Goal: Transaction & Acquisition: Obtain resource

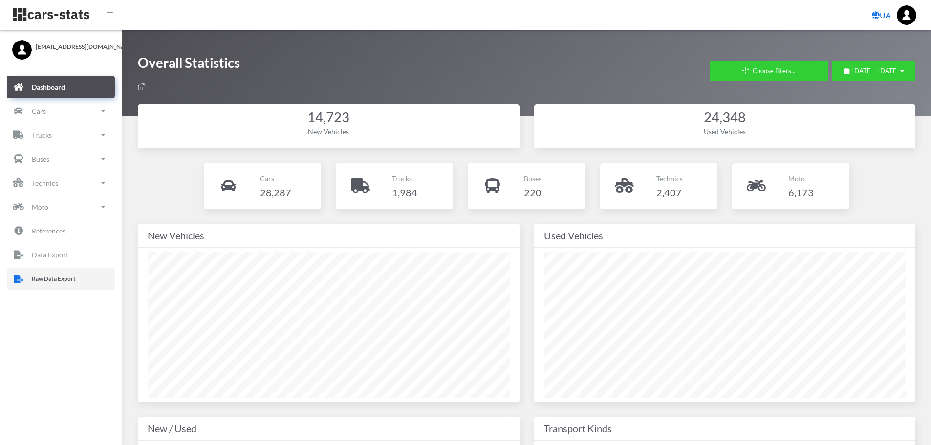
click at [35, 283] on p "Raw Data Export" at bounding box center [54, 279] width 44 height 11
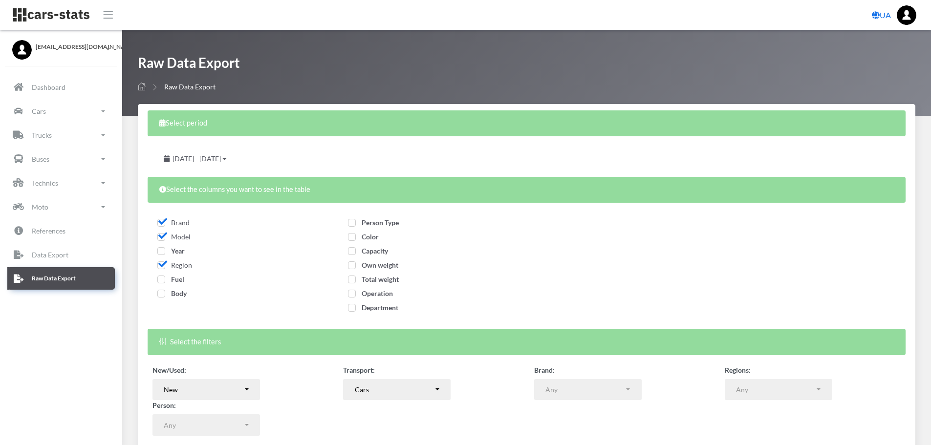
select select
click at [161, 253] on span "Year" at bounding box center [170, 251] width 27 height 8
checkbox input "true"
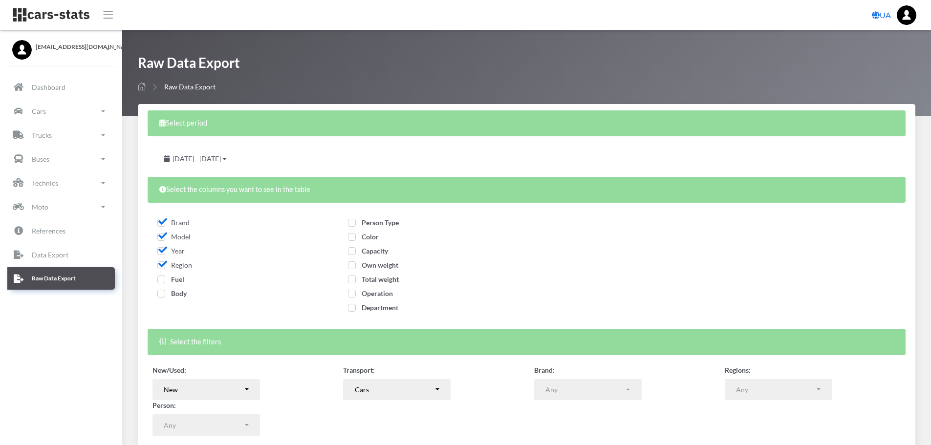
click at [161, 277] on span "Fuel" at bounding box center [170, 279] width 27 height 8
checkbox input "true"
click at [161, 294] on span "Body" at bounding box center [171, 293] width 29 height 8
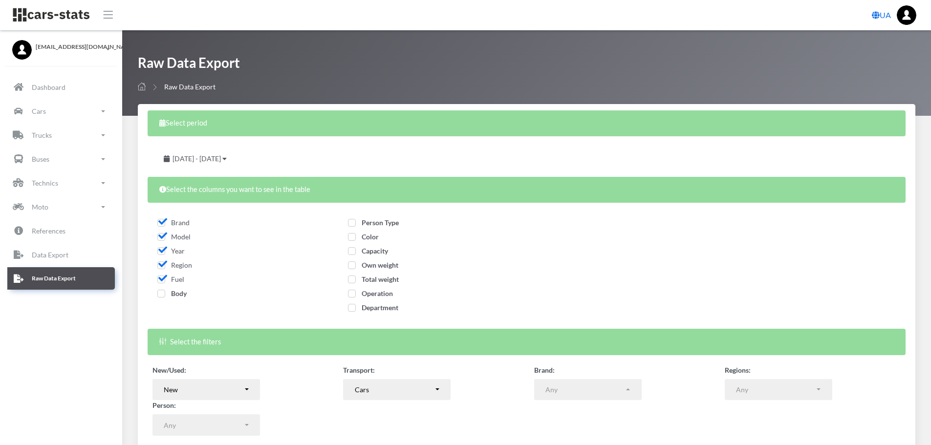
checkbox input "true"
click at [368, 223] on span "Person Type" at bounding box center [373, 223] width 51 height 8
checkbox input "true"
click at [351, 239] on span "Color" at bounding box center [363, 237] width 31 height 8
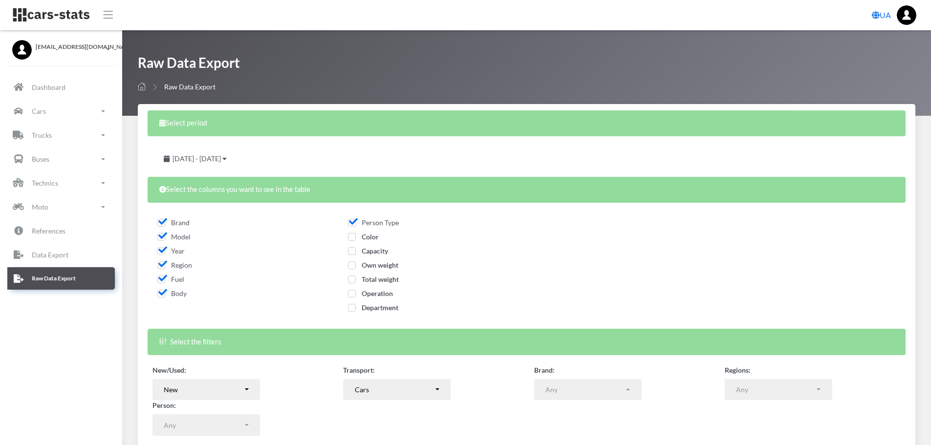
checkbox input "true"
click at [352, 250] on span "Capacity" at bounding box center [368, 251] width 40 height 8
checkbox input "true"
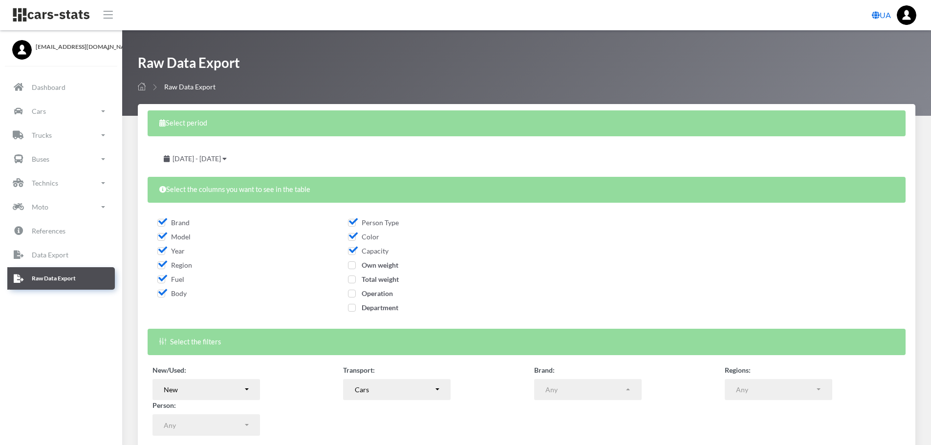
click at [352, 266] on span "Own weight" at bounding box center [373, 265] width 50 height 8
checkbox input "true"
click at [351, 280] on span "Total weight" at bounding box center [373, 279] width 51 height 8
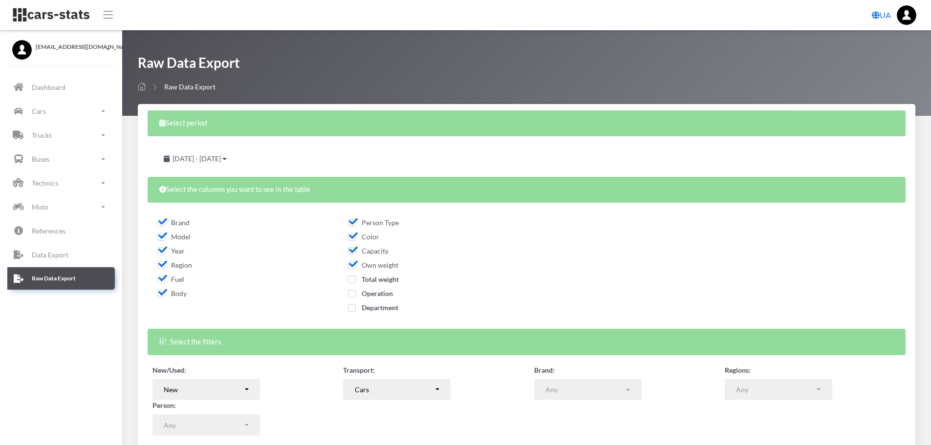
checkbox input "true"
click at [353, 294] on span "Operation" at bounding box center [370, 293] width 45 height 8
checkbox input "true"
click at [353, 307] on span "Department" at bounding box center [373, 308] width 50 height 8
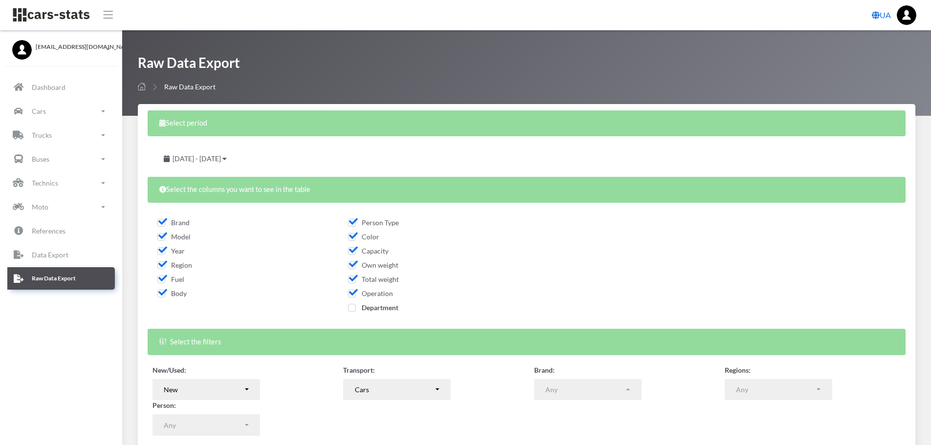
checkbox input "true"
click at [221, 162] on span "July 14, 2025 - August 13, 2025" at bounding box center [197, 158] width 48 height 8
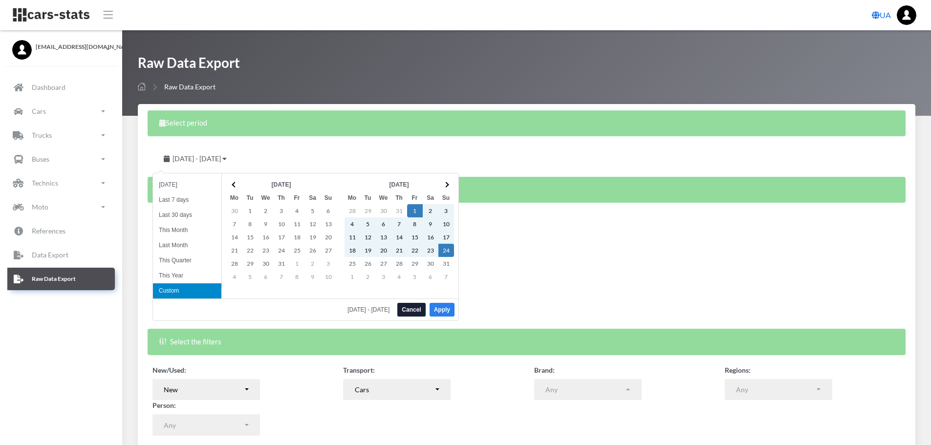
click at [449, 313] on button "Apply" at bounding box center [442, 310] width 25 height 14
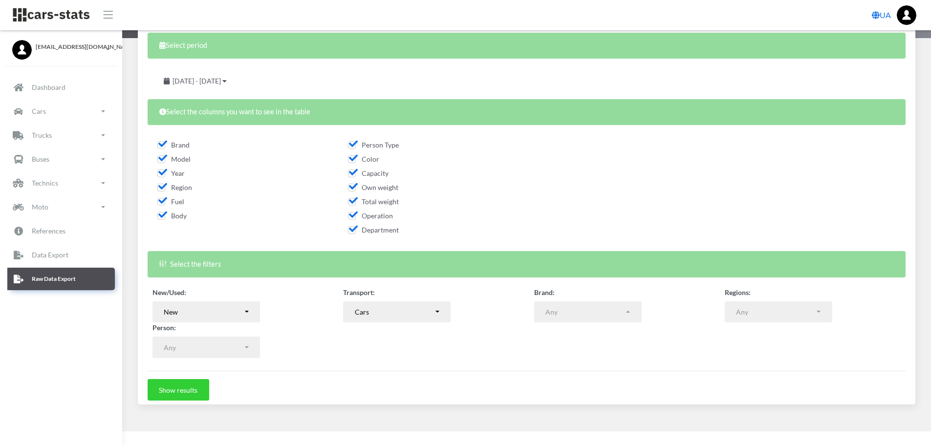
scroll to position [79, 0]
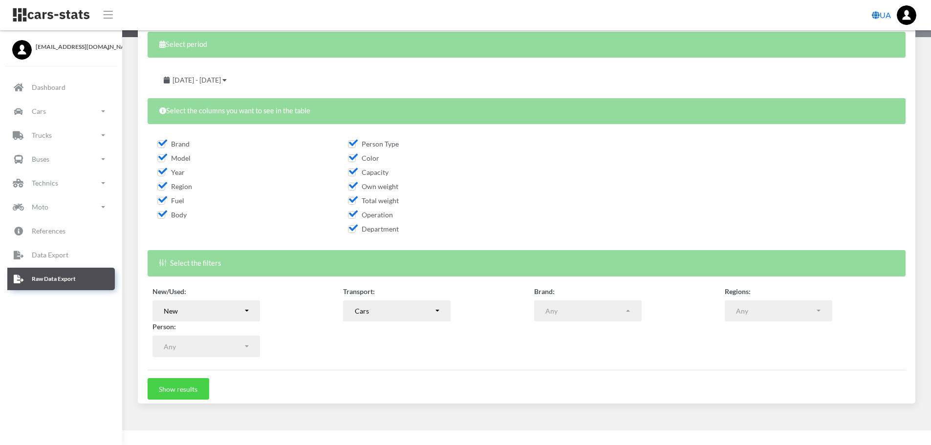
click at [195, 391] on button "Show results" at bounding box center [179, 389] width 62 height 22
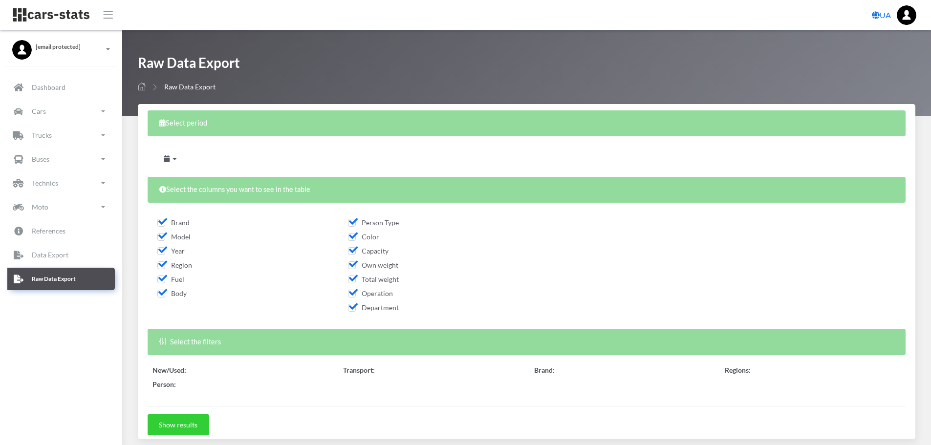
select select
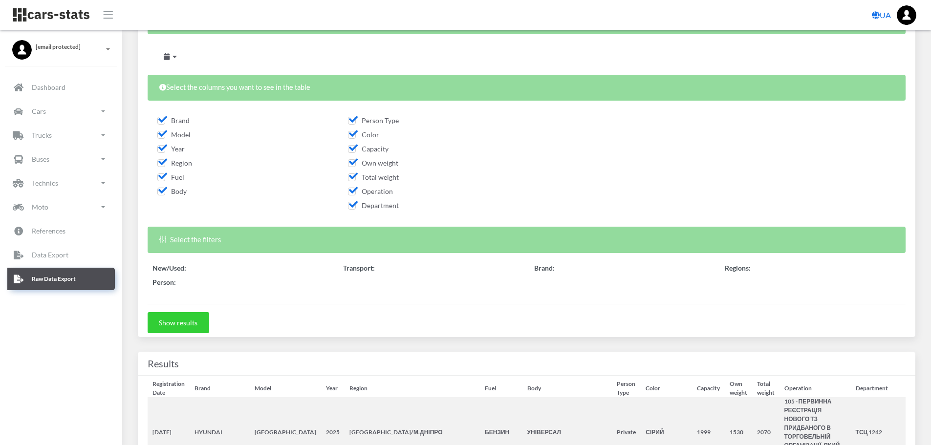
scroll to position [147, 0]
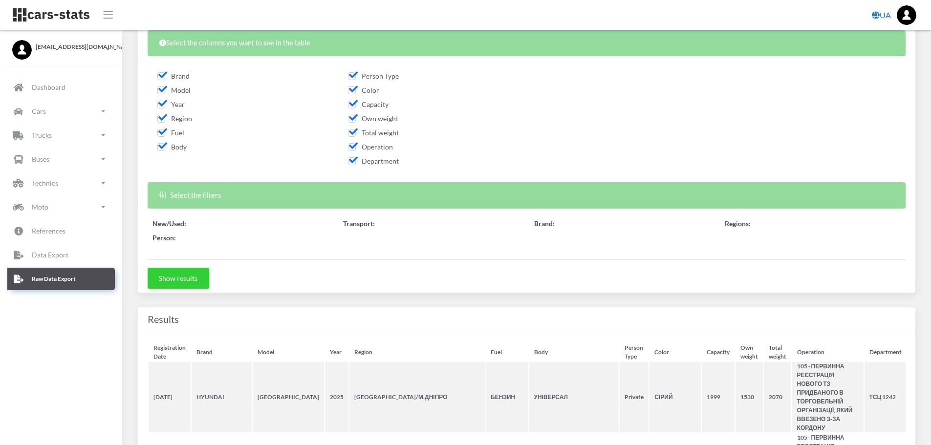
select select
select select "50"
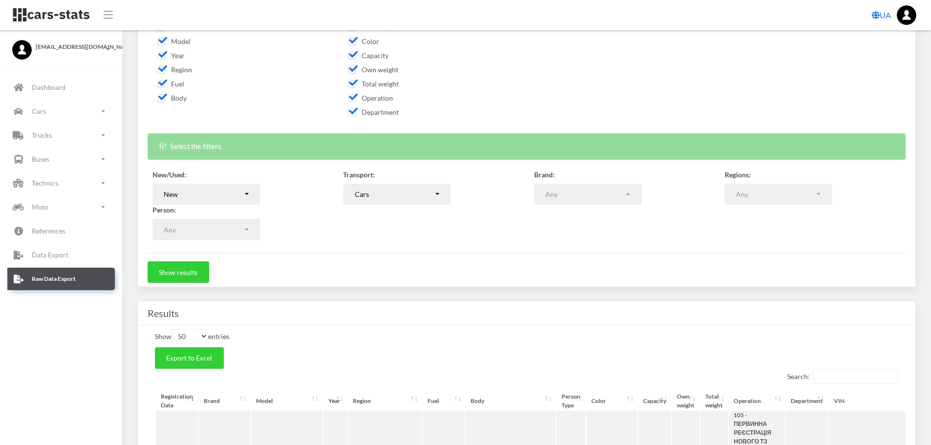
scroll to position [244, 0]
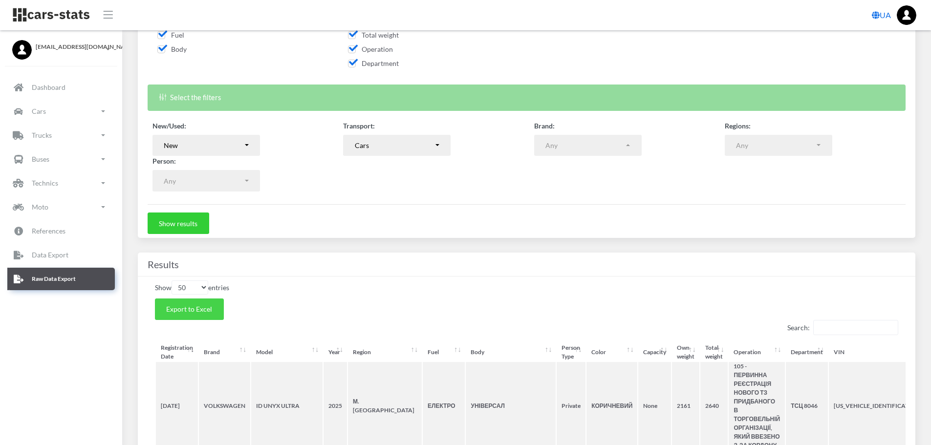
click at [206, 312] on span "Export to Excel" at bounding box center [189, 309] width 46 height 8
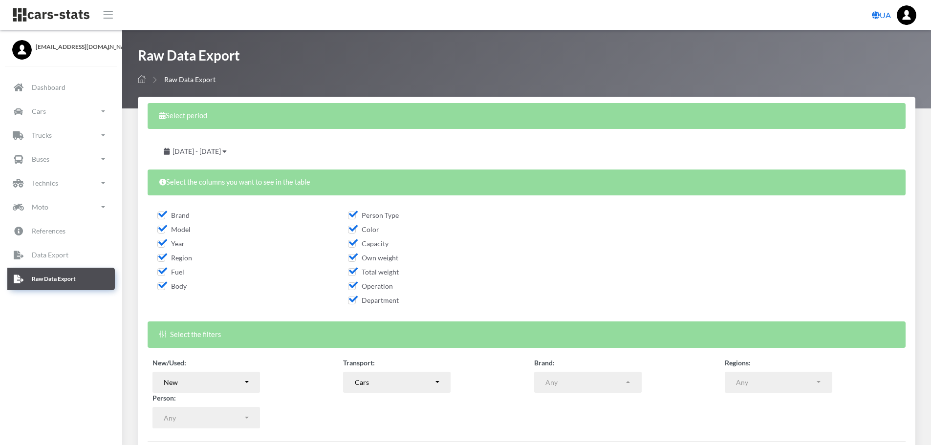
scroll to position [49, 0]
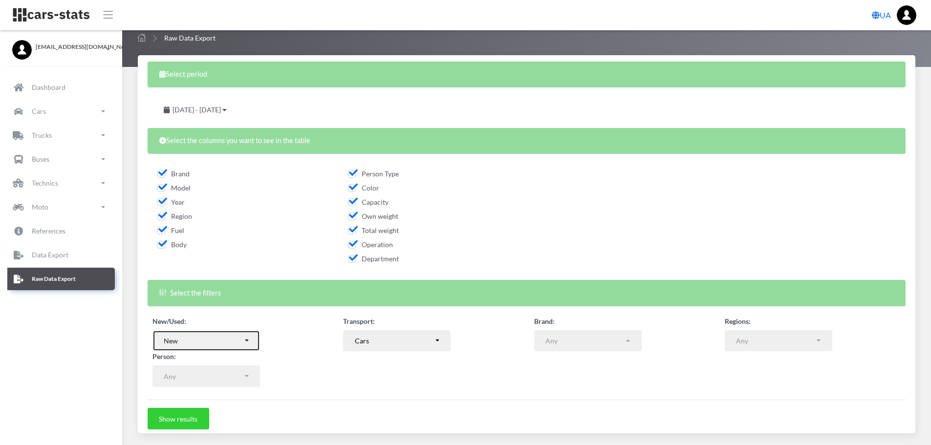
click at [242, 338] on div "New" at bounding box center [203, 341] width 79 height 10
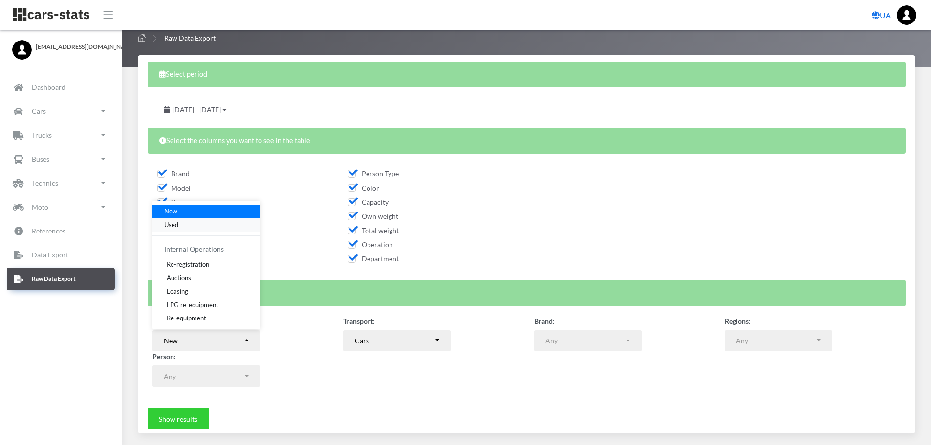
click at [167, 226] on span "Used" at bounding box center [171, 225] width 14 height 10
select select "used-import"
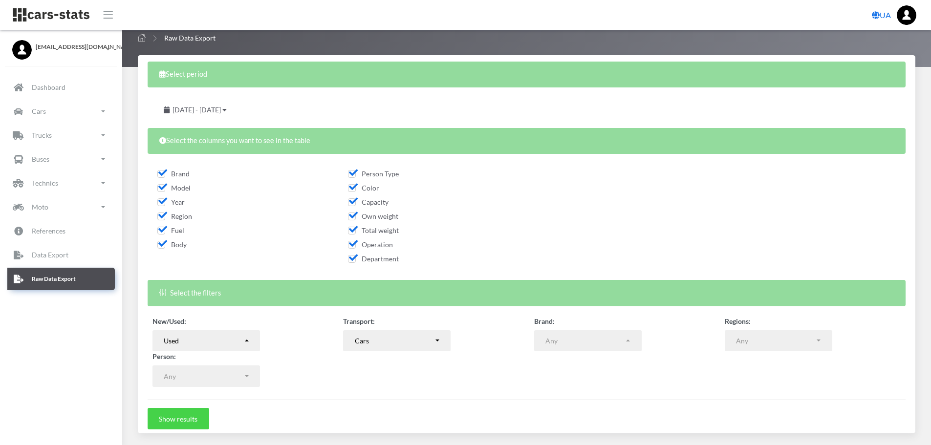
click at [187, 418] on button "Show results" at bounding box center [179, 419] width 62 height 22
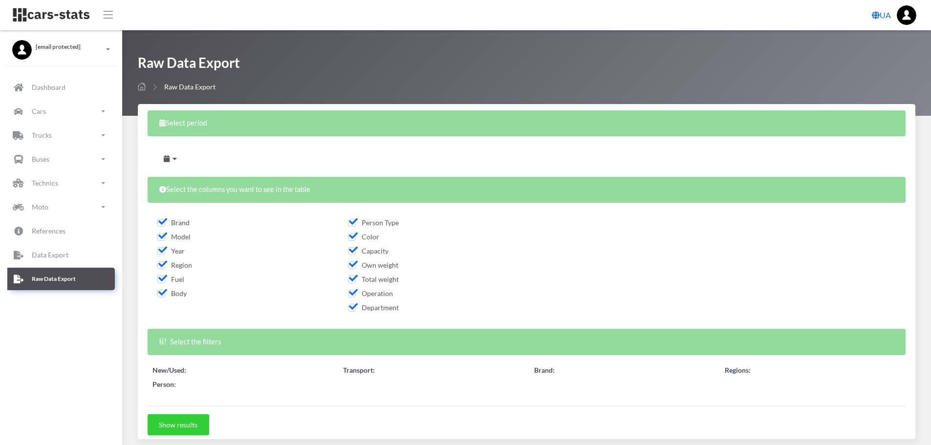
scroll to position [147, 0]
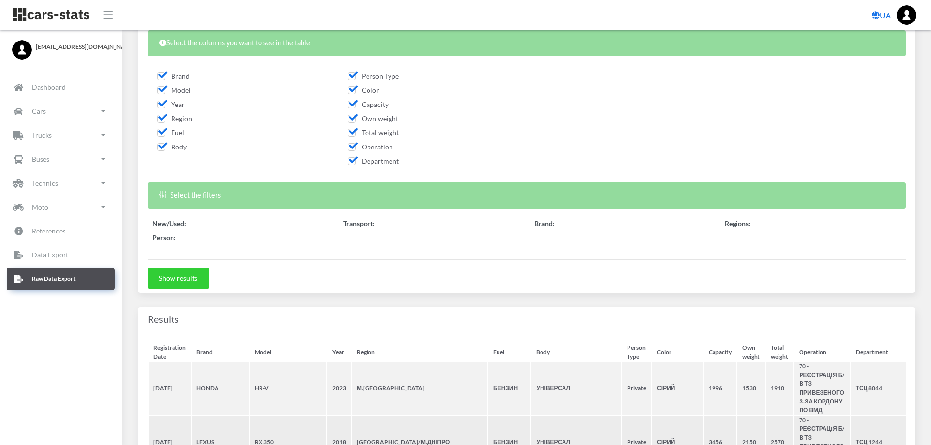
select select "50"
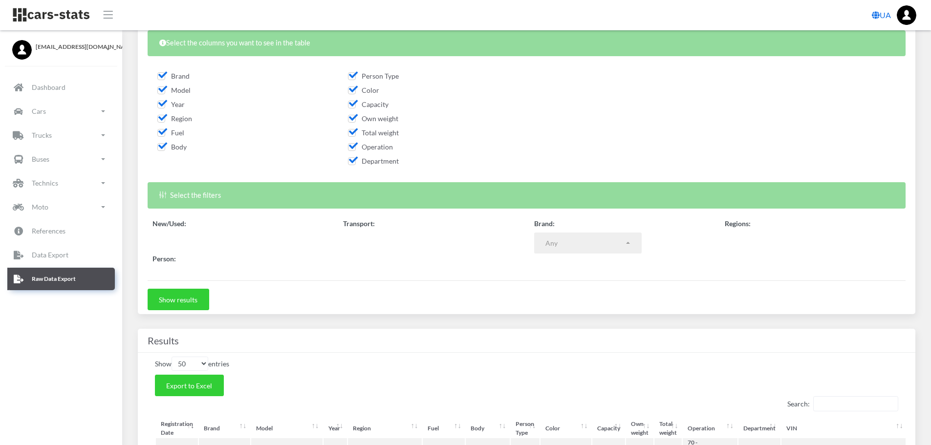
select select
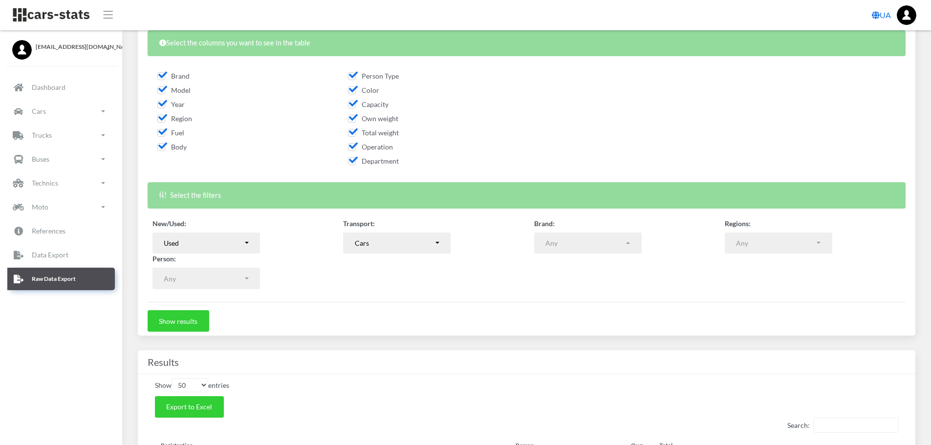
scroll to position [244, 0]
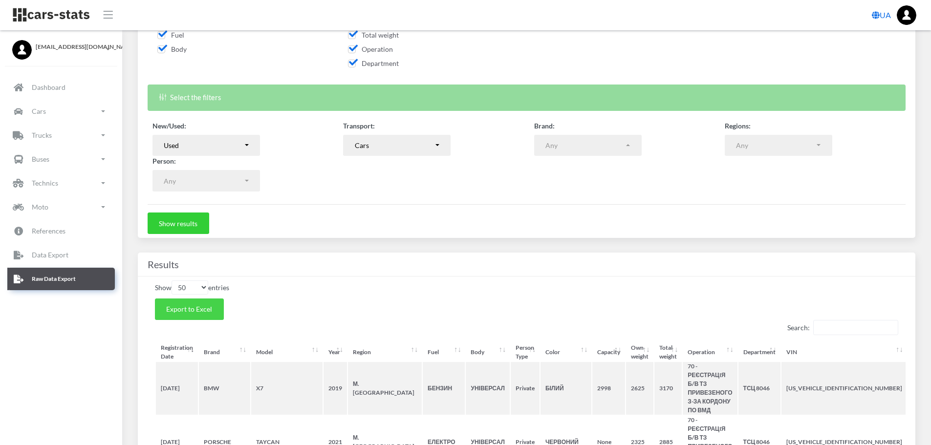
click at [209, 310] on span "Export to Excel" at bounding box center [189, 309] width 46 height 8
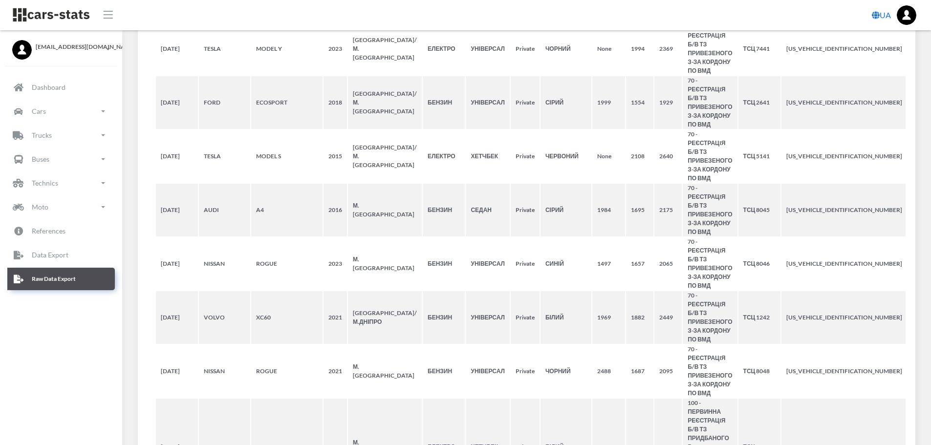
scroll to position [3598, 0]
